Goal: Find specific page/section: Find specific page/section

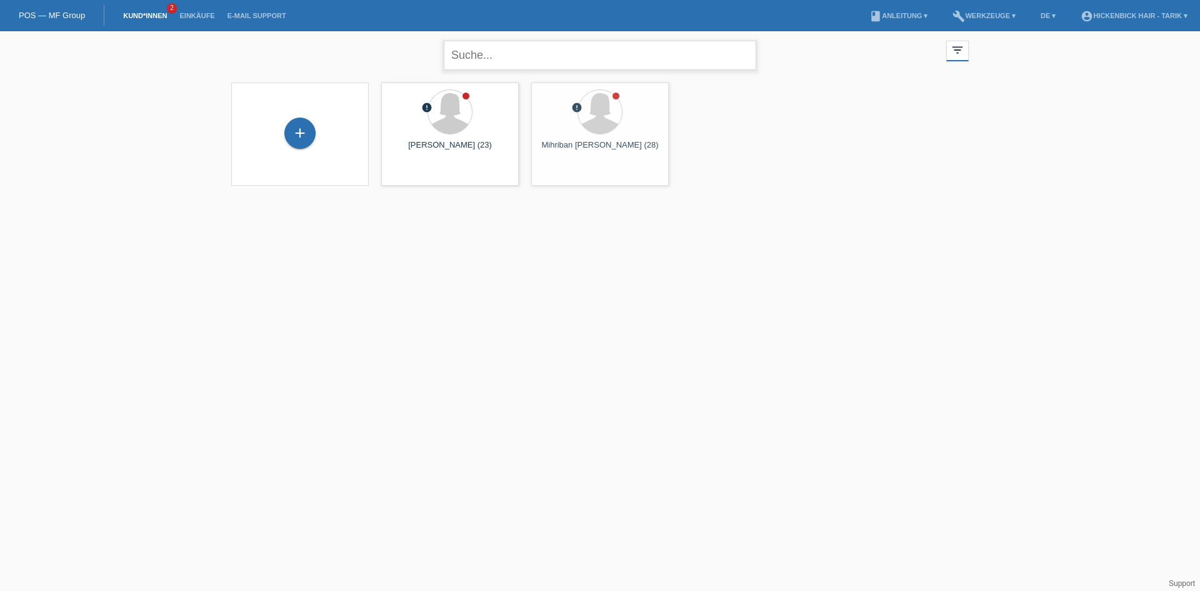
click at [497, 55] on input "text" at bounding box center [600, 55] width 312 height 29
type input "[PERSON_NAME]"
click at [503, 171] on div "launch Anzeigen" at bounding box center [450, 175] width 136 height 19
click at [421, 164] on div "Kübra Aygün (34) launch Anzeigen" at bounding box center [449, 133] width 137 height 103
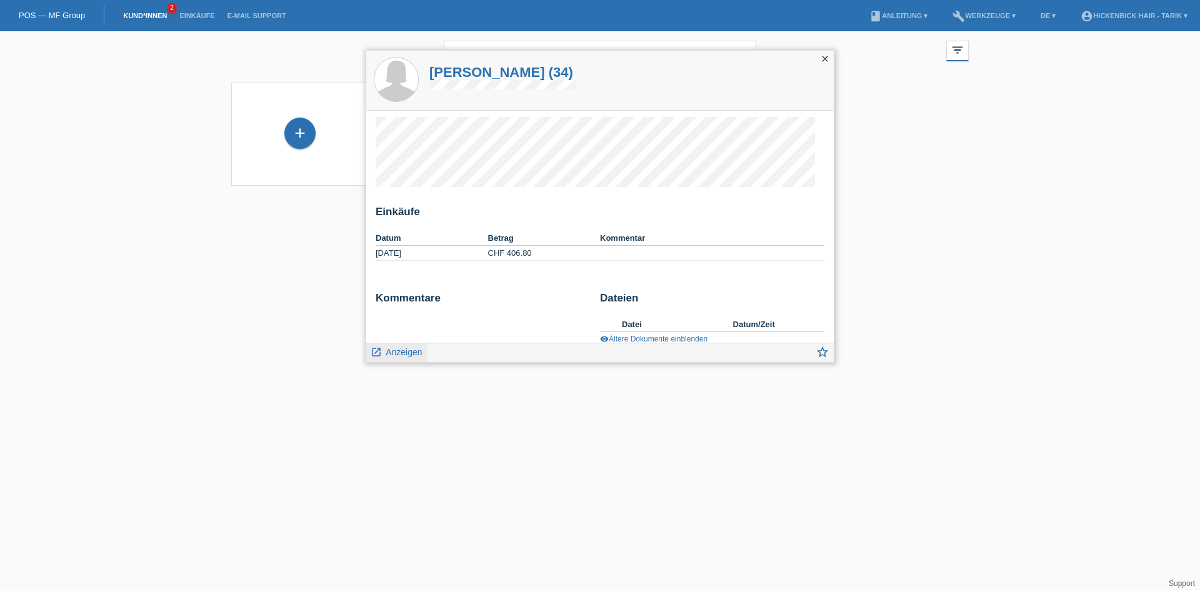
click at [416, 351] on span "Anzeigen" at bounding box center [404, 352] width 36 height 10
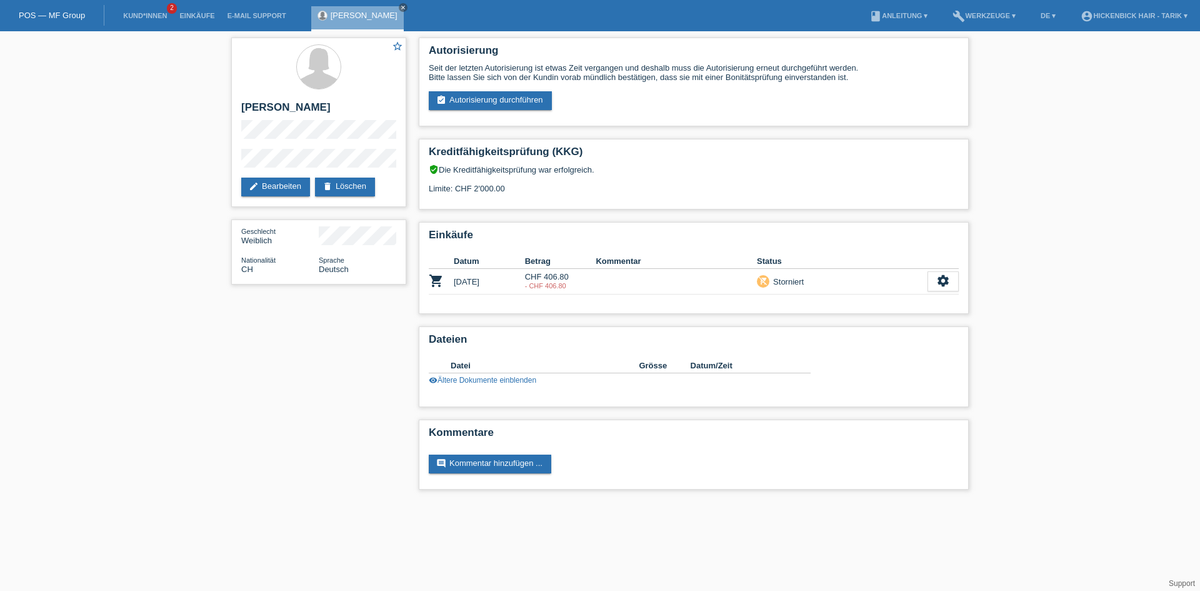
drag, startPoint x: 586, startPoint y: 287, endPoint x: 324, endPoint y: 354, distance: 269.6
click at [324, 354] on div "star_border [PERSON_NAME] edit Bearbeiten delete Löschen Geschlecht Weiblich Na…" at bounding box center [600, 266] width 750 height 471
